Goal: Transaction & Acquisition: Purchase product/service

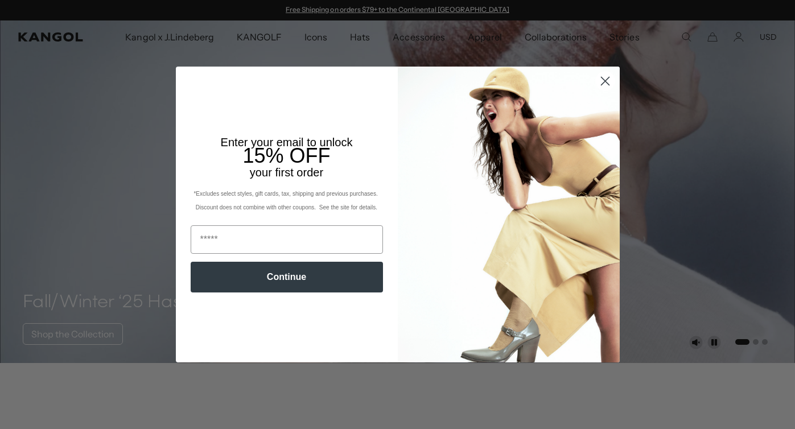
scroll to position [0, 234]
click at [604, 80] on icon "Close dialog" at bounding box center [605, 81] width 8 height 8
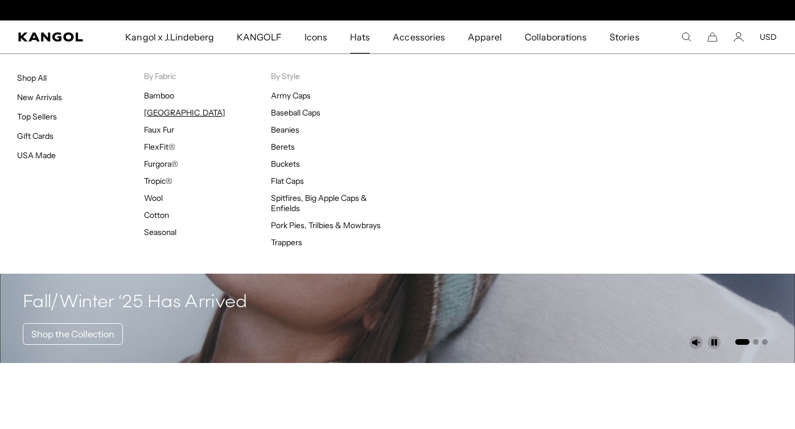
click at [168, 113] on link "[GEOGRAPHIC_DATA]" at bounding box center [184, 113] width 81 height 10
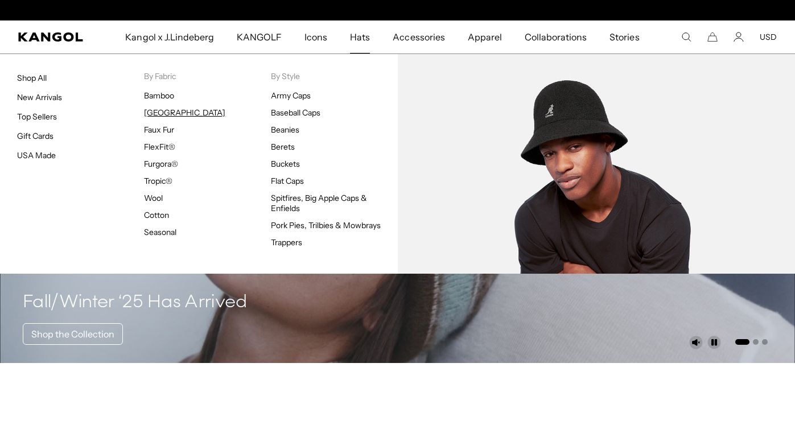
scroll to position [0, 0]
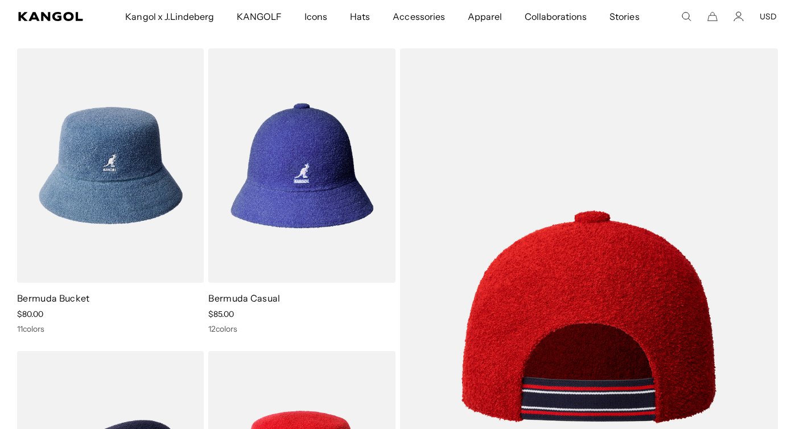
scroll to position [40, 0]
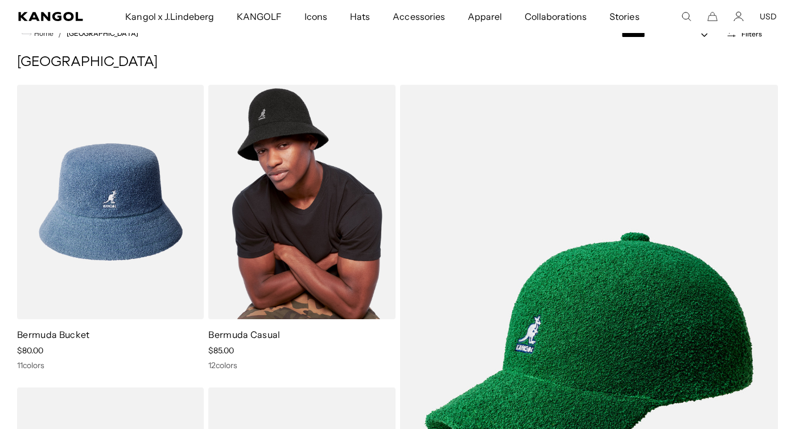
click at [286, 208] on img at bounding box center [301, 202] width 187 height 234
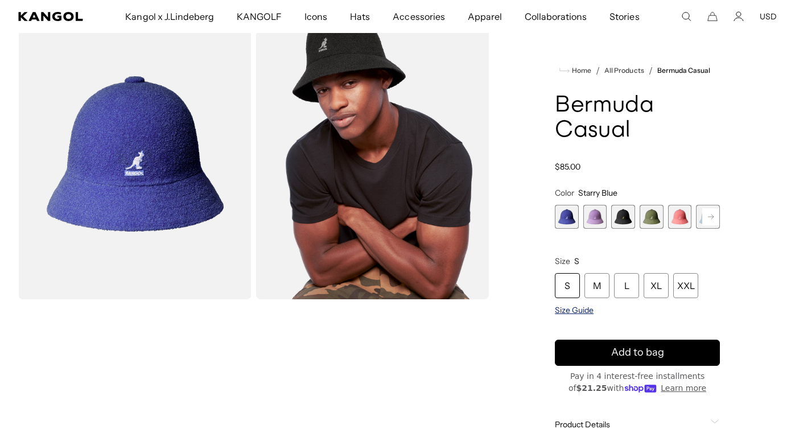
scroll to position [66, 0]
click at [571, 310] on span "Size Guide" at bounding box center [574, 310] width 39 height 10
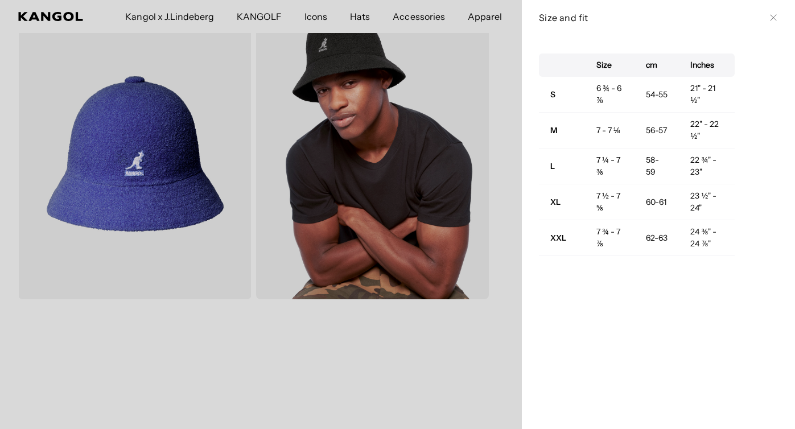
scroll to position [0, 234]
click at [451, 352] on div at bounding box center [397, 214] width 795 height 429
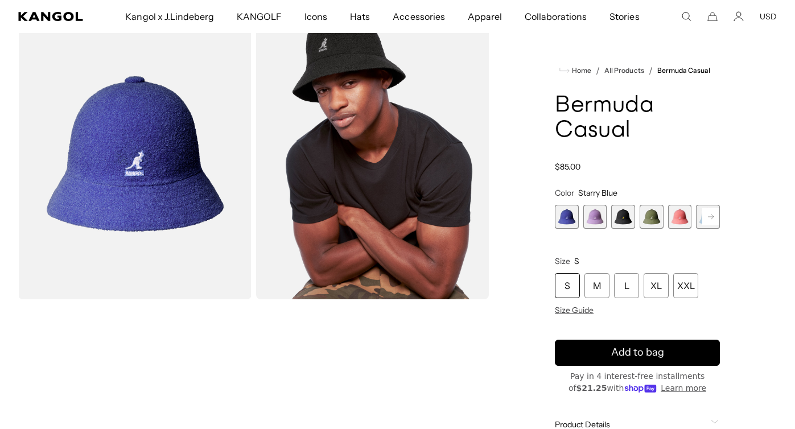
click at [672, 283] on div "S M L XL XXL" at bounding box center [637, 285] width 165 height 25
click at [678, 283] on div "XXL" at bounding box center [685, 285] width 25 height 25
click at [709, 212] on rect at bounding box center [710, 216] width 17 height 17
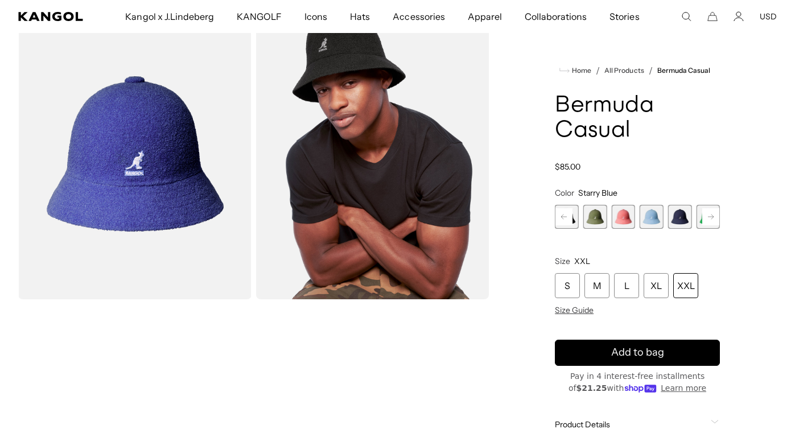
click at [709, 212] on rect at bounding box center [710, 216] width 17 height 17
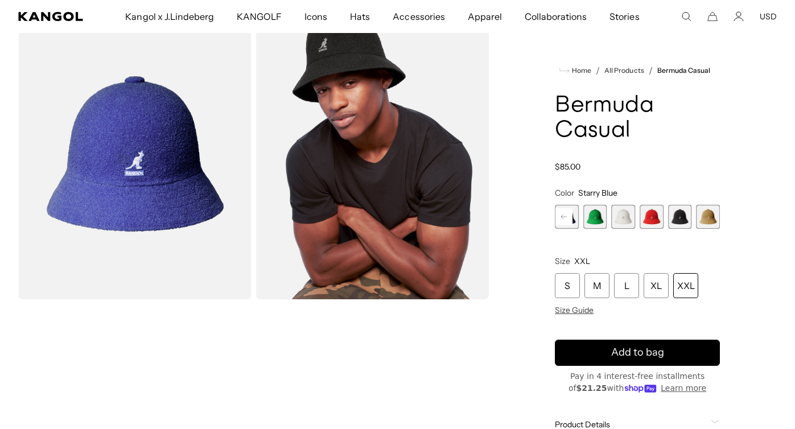
click at [652, 218] on span "10 of 12" at bounding box center [651, 217] width 24 height 24
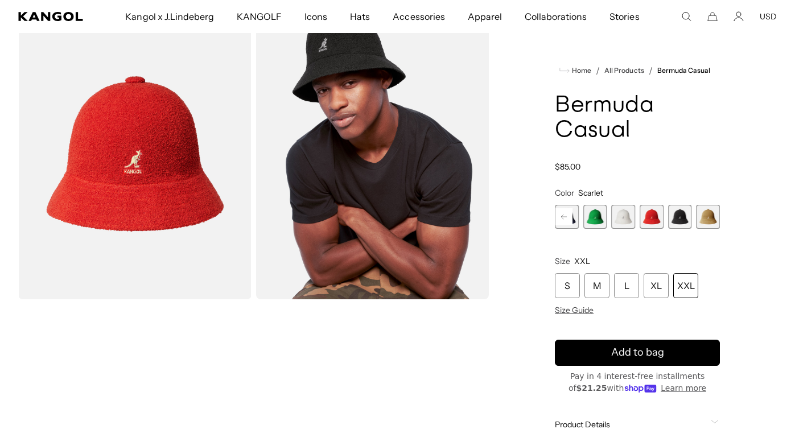
click at [594, 219] on span "8 of 12" at bounding box center [595, 217] width 24 height 24
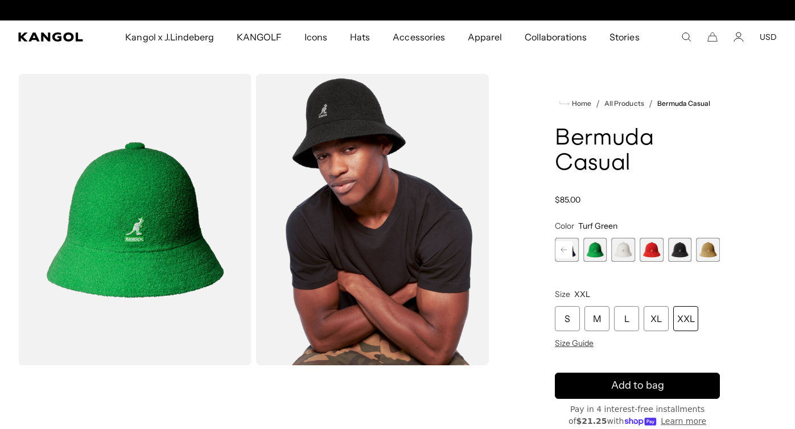
scroll to position [0, 234]
